Goal: Task Accomplishment & Management: Complete application form

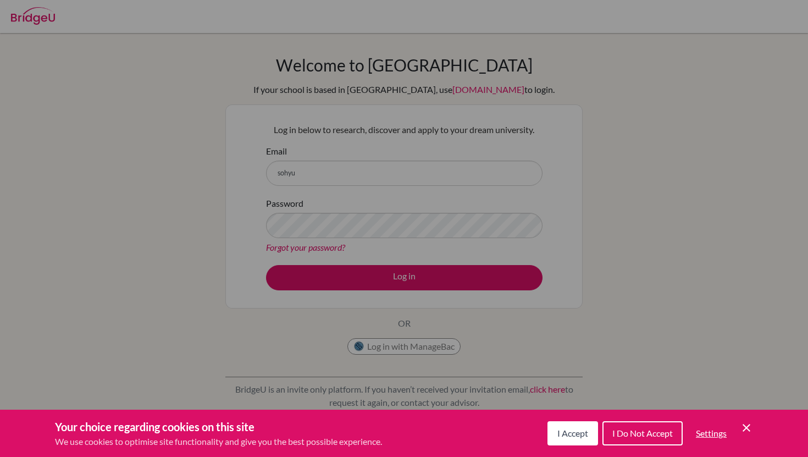
click at [570, 430] on span "I Accept" at bounding box center [572, 433] width 31 height 10
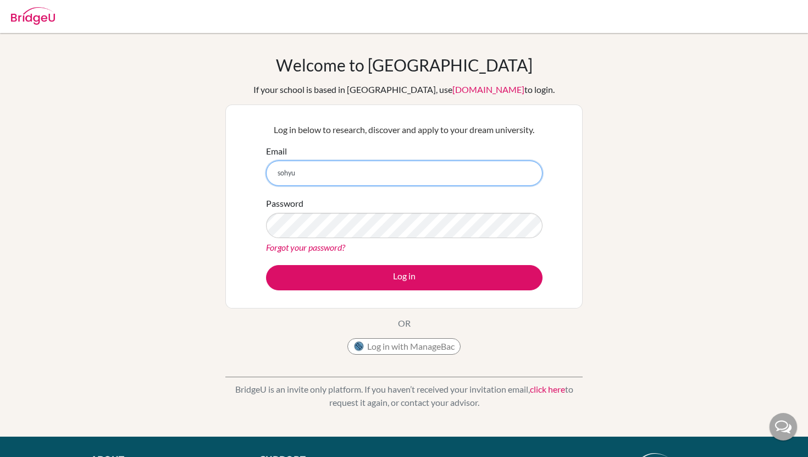
click at [395, 180] on input "sohyu" at bounding box center [404, 172] width 276 height 25
type input "[DOMAIN_NAME][EMAIL_ADDRESS][PERSON_NAME][DOMAIN_NAME]"
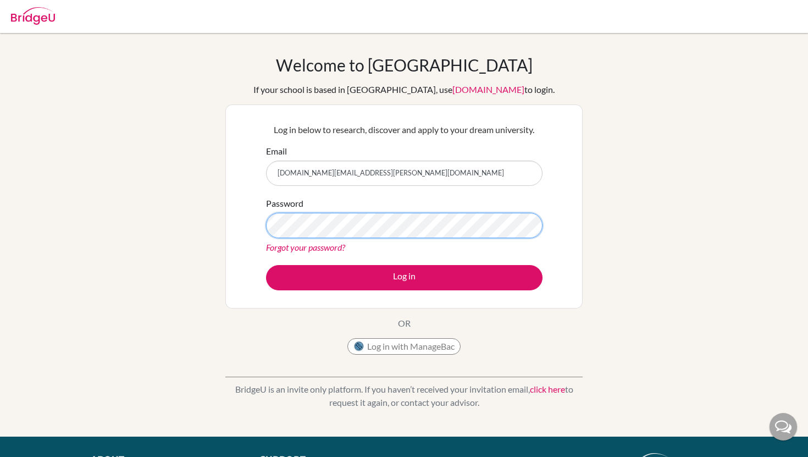
click at [196, 236] on div "Welcome to BridgeU If your school is based in China, use app.bridge-u.com.cn to…" at bounding box center [404, 234] width 808 height 359
click at [240, 227] on div "Log in below to research, discover and apply to your dream university. Email so…" at bounding box center [403, 206] width 357 height 204
click at [266, 265] on button "Log in" at bounding box center [404, 277] width 276 height 25
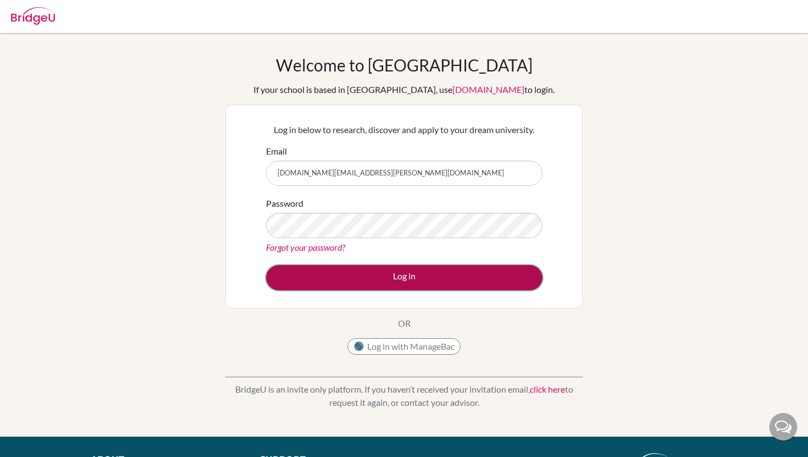
click at [302, 270] on button "Log in" at bounding box center [404, 277] width 276 height 25
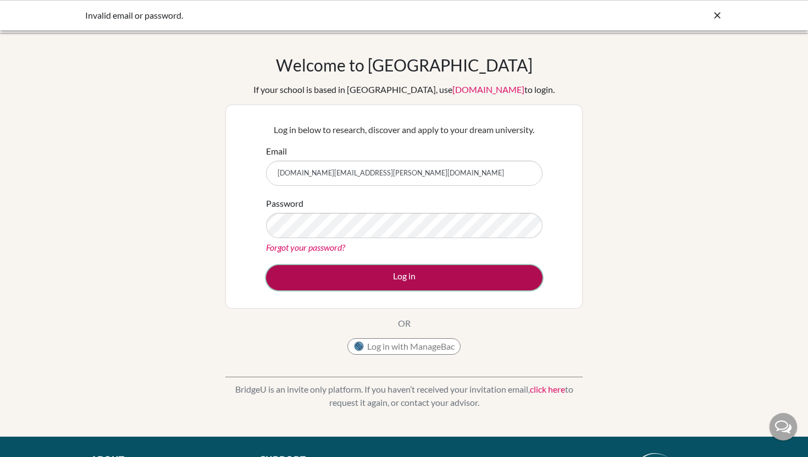
click at [346, 270] on button "Log in" at bounding box center [404, 277] width 276 height 25
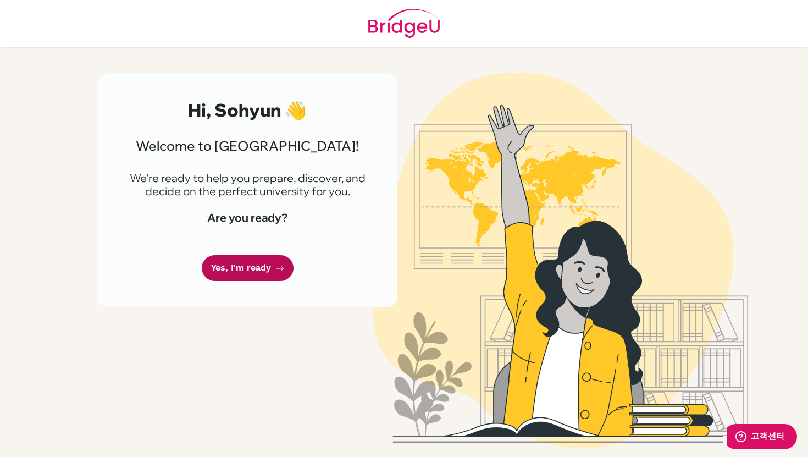
click at [236, 272] on link "Yes, I'm ready" at bounding box center [248, 268] width 92 height 26
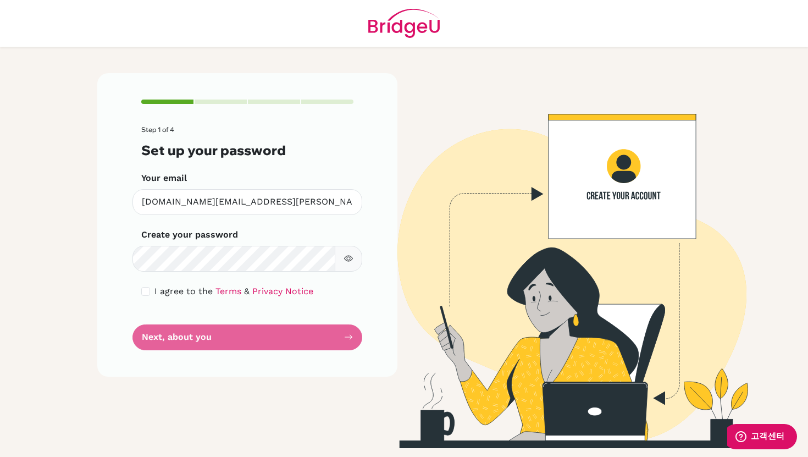
click at [350, 255] on icon "button" at bounding box center [348, 258] width 9 height 9
click at [221, 341] on form "Step 1 of 4 Set up your password Your email [DOMAIN_NAME][EMAIL_ADDRESS][PERSON…" at bounding box center [247, 238] width 212 height 224
click at [217, 332] on form "Step 1 of 4 Set up your password Your email [DOMAIN_NAME][EMAIL_ADDRESS][PERSON…" at bounding box center [247, 238] width 212 height 224
click at [351, 334] on form "Step 1 of 4 Set up your password Your email [DOMAIN_NAME][EMAIL_ADDRESS][PERSON…" at bounding box center [247, 238] width 212 height 224
click at [145, 287] on input "checkbox" at bounding box center [145, 291] width 9 height 9
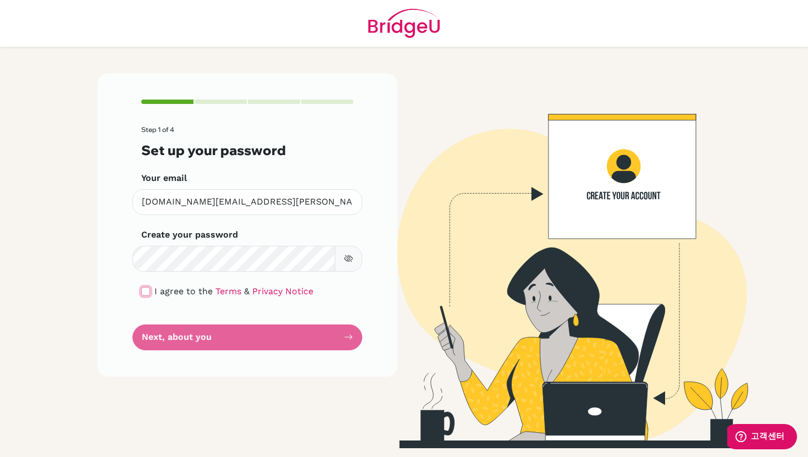
checkbox input "true"
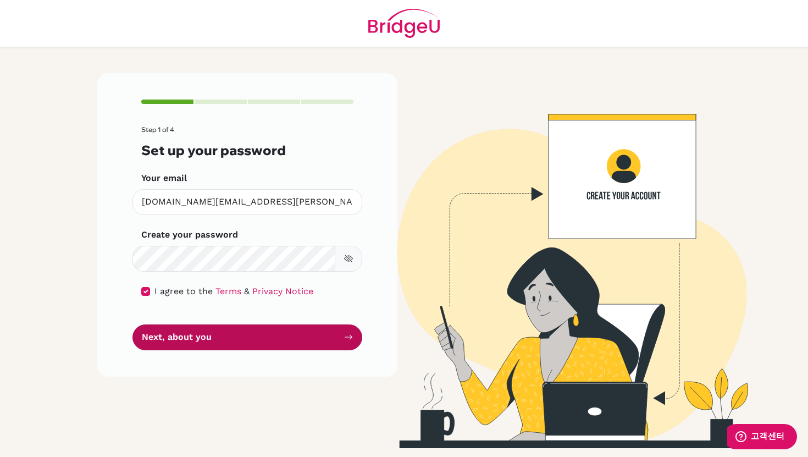
click at [339, 336] on button "Next, about you" at bounding box center [247, 337] width 230 height 26
